Goal: Transaction & Acquisition: Purchase product/service

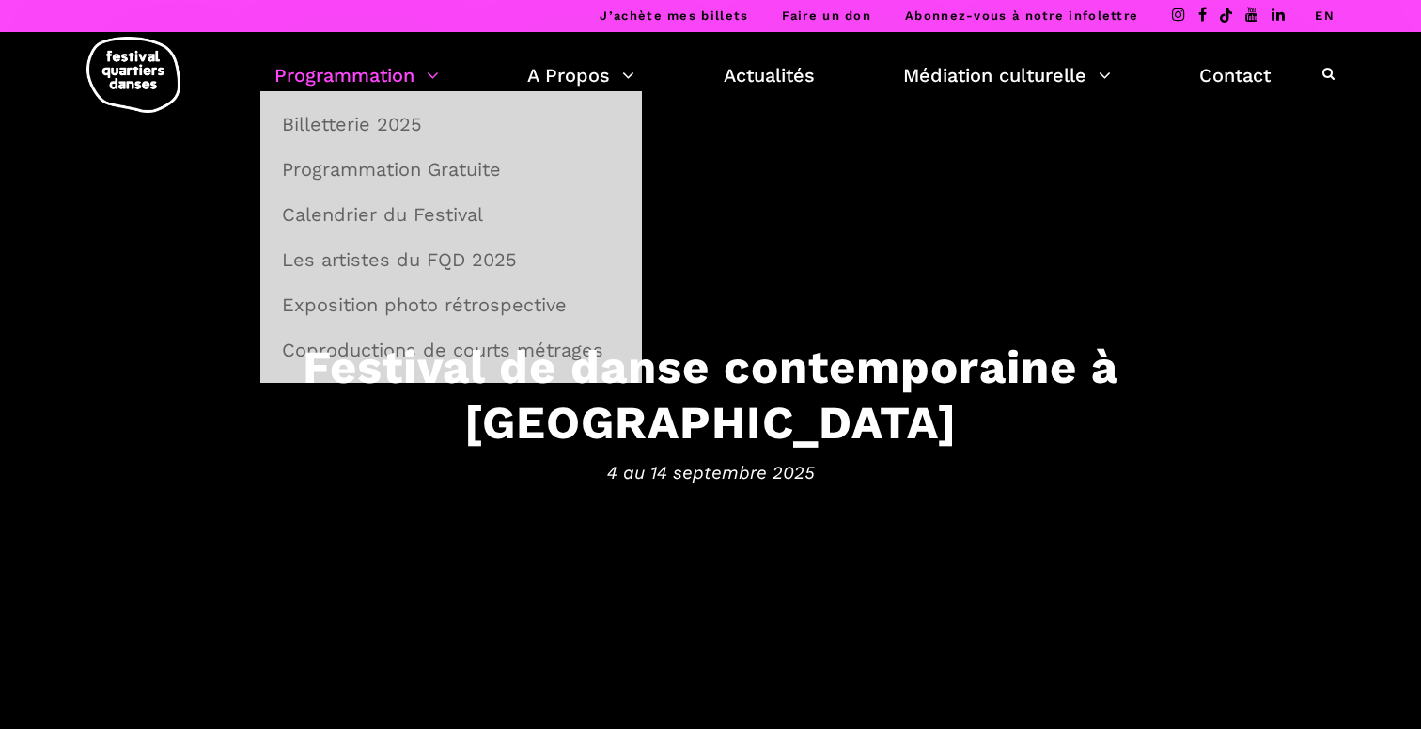
click at [369, 73] on link "Programmation" at bounding box center [357, 75] width 165 height 32
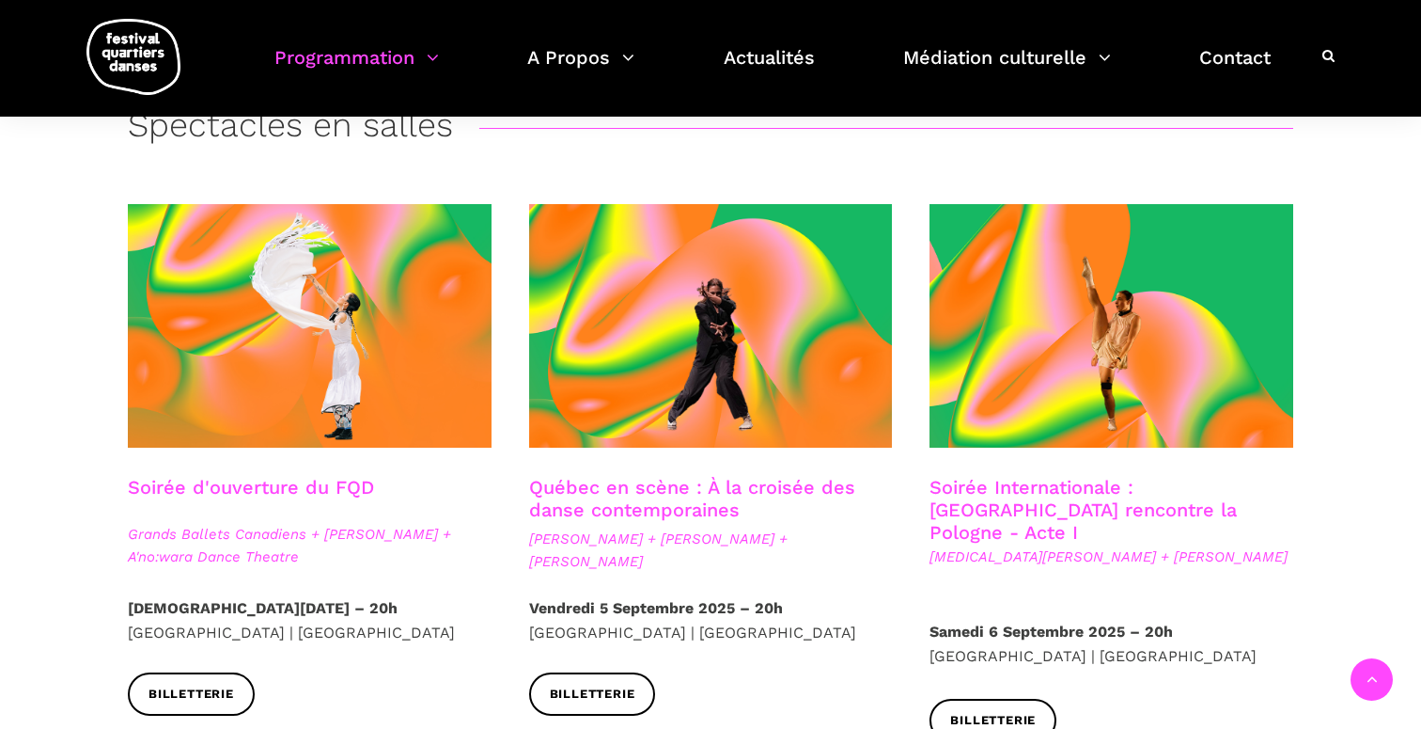
scroll to position [399, 0]
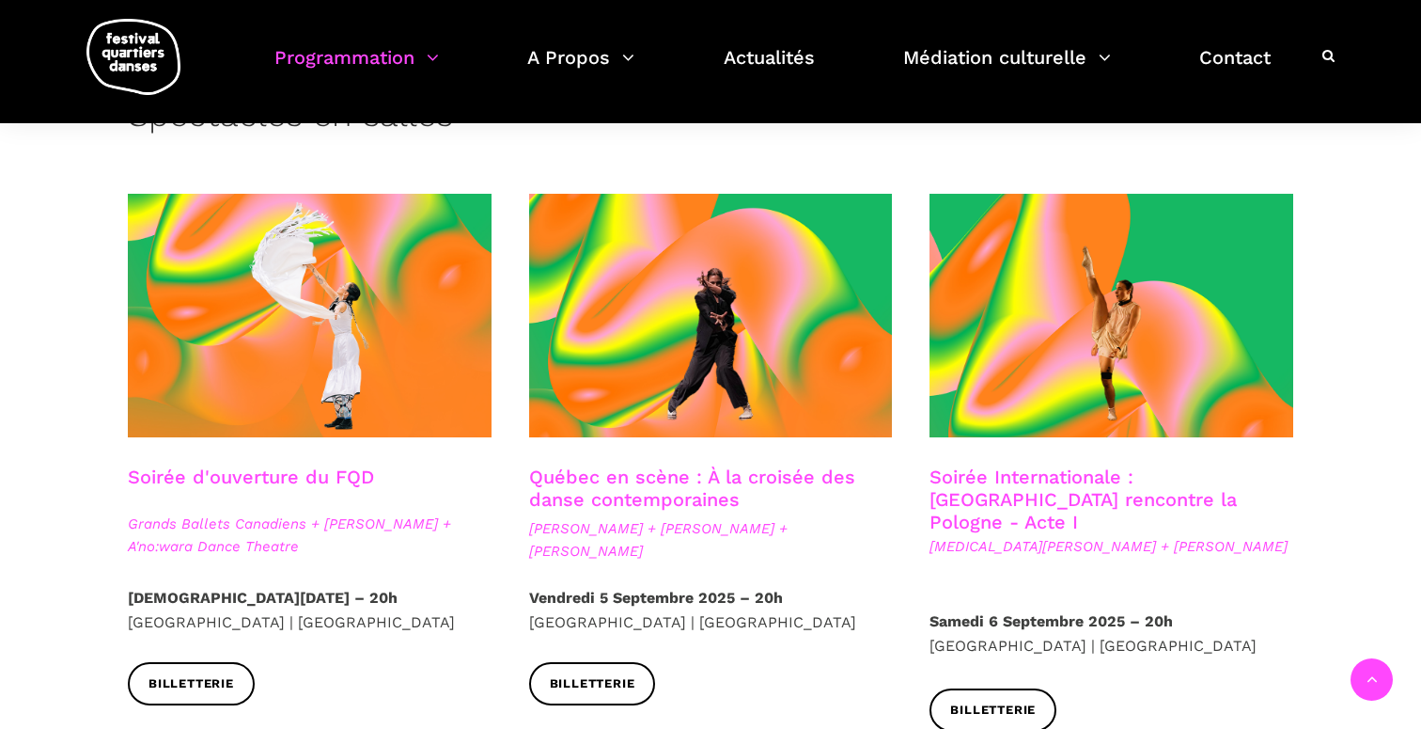
click at [331, 473] on link "Soirée d'ouverture du FQD" at bounding box center [251, 476] width 246 height 23
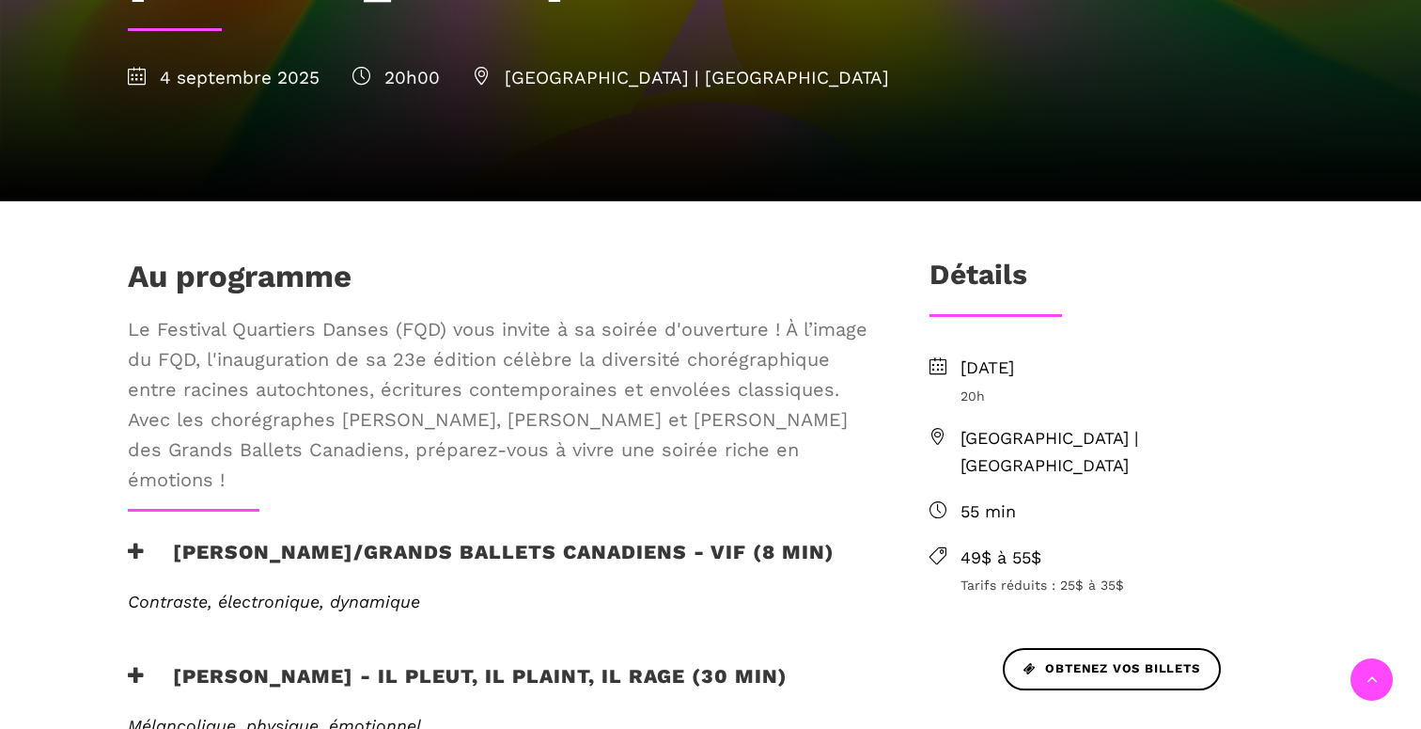
scroll to position [431, 0]
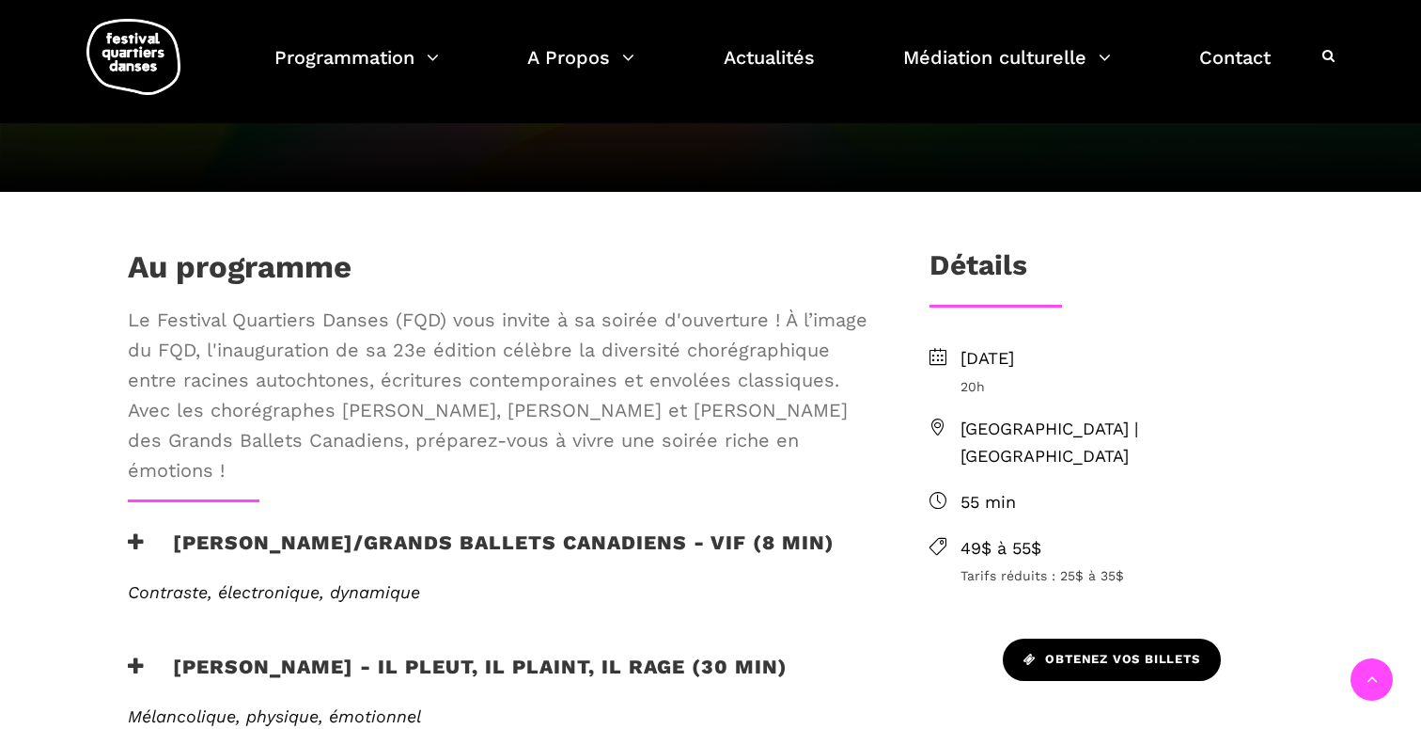
click at [1068, 638] on link "Obtenez vos billets" at bounding box center [1112, 659] width 218 height 42
